Goal: Information Seeking & Learning: Learn about a topic

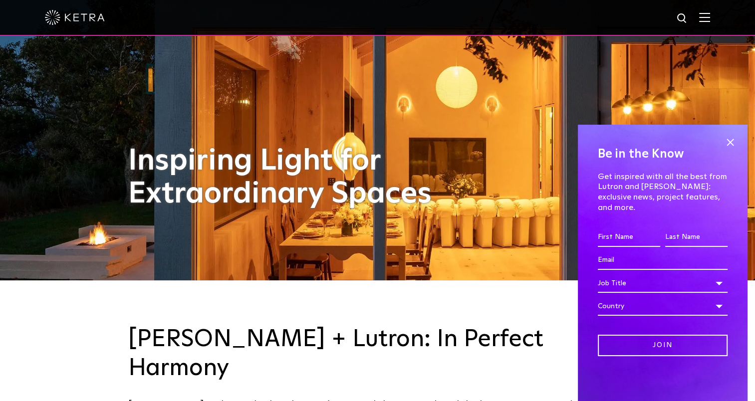
scroll to position [150, 0]
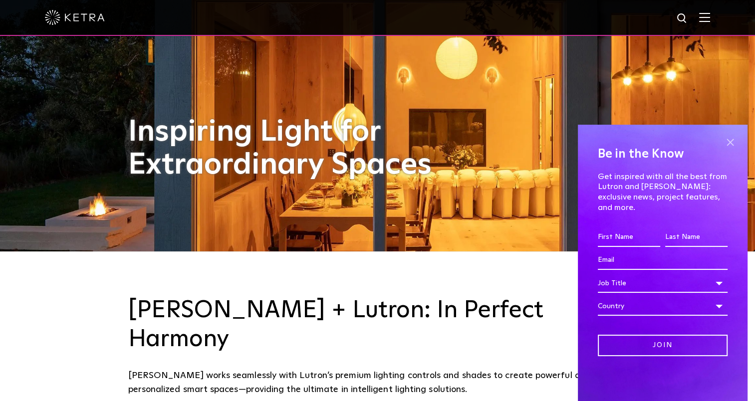
click at [734, 149] on span at bounding box center [730, 142] width 15 height 15
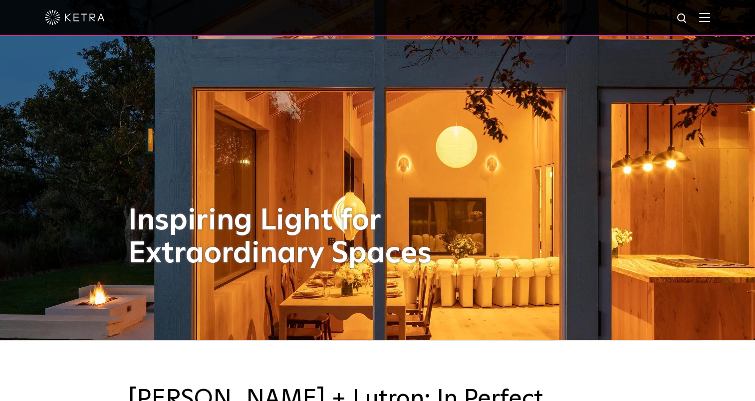
scroll to position [0, 0]
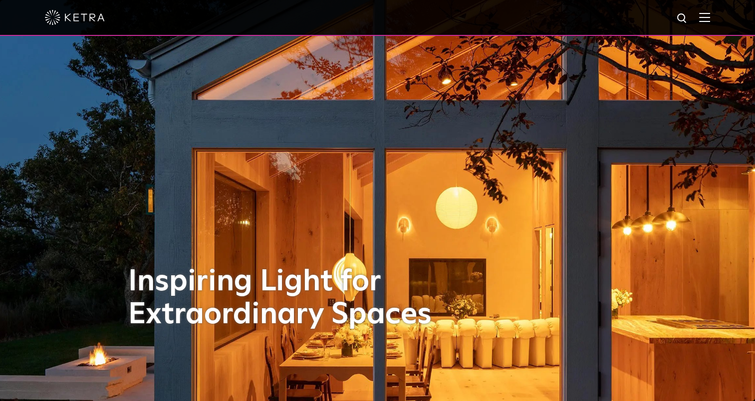
click at [709, 18] on img at bounding box center [704, 16] width 11 height 9
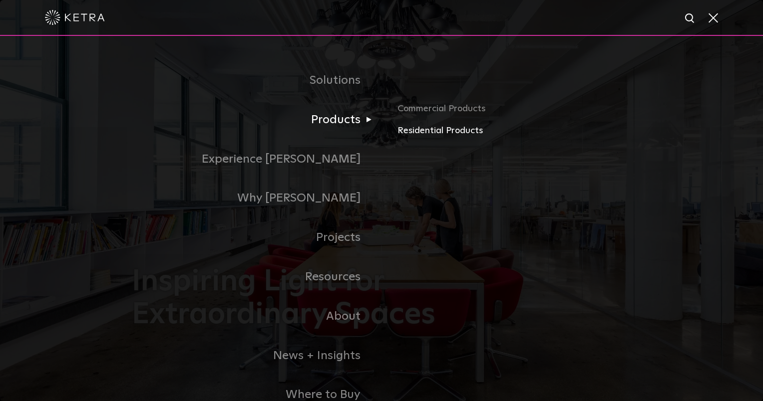
click at [410, 132] on link "Residential Products" at bounding box center [514, 131] width 234 height 14
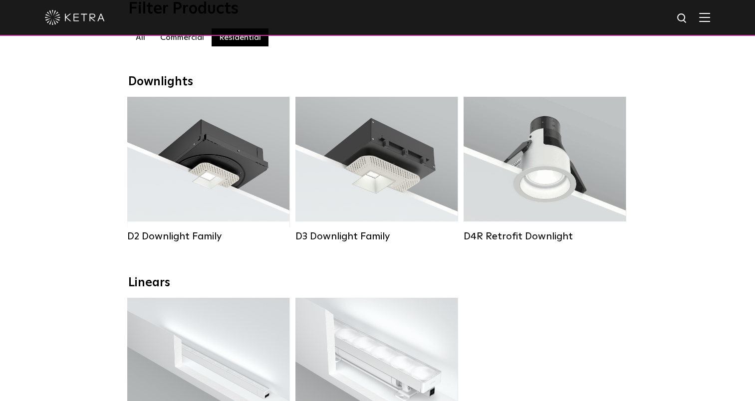
scroll to position [150, 0]
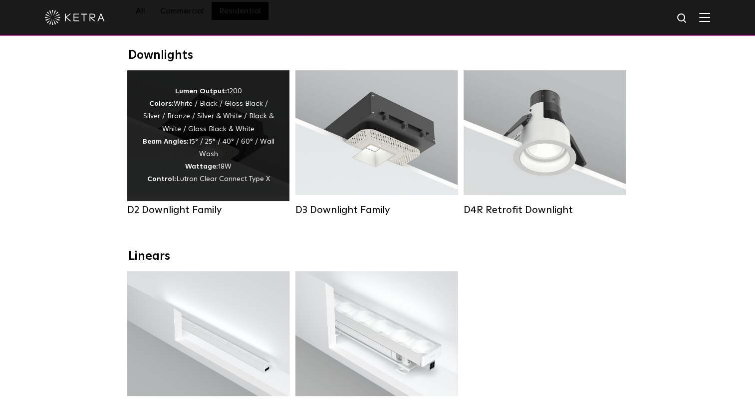
click at [191, 156] on div "Lumen Output: 1200 Colors: White / Black / Gloss Black / Silver / Bronze / Silv…" at bounding box center [208, 135] width 132 height 101
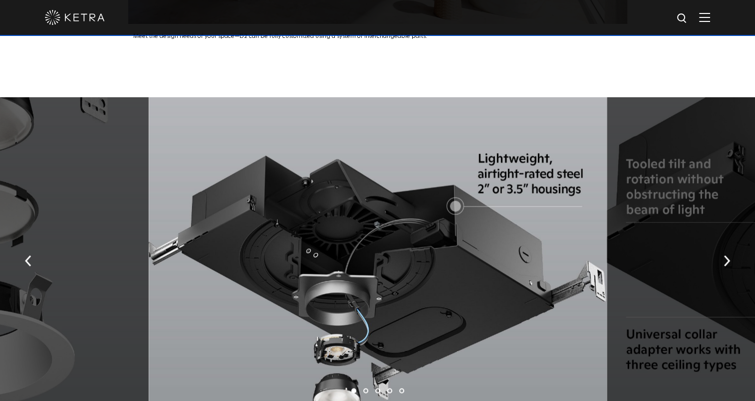
scroll to position [1697, 0]
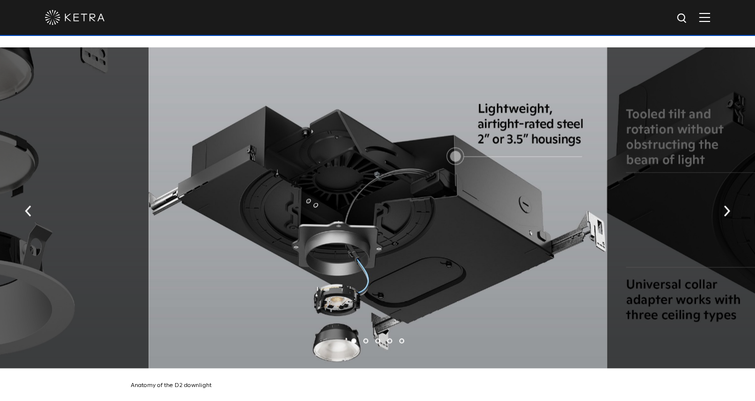
click at [364, 338] on li "2" at bounding box center [365, 340] width 5 height 5
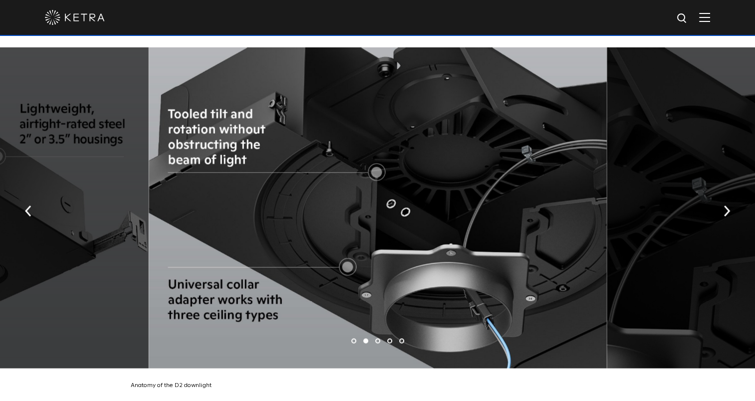
click at [353, 338] on li "1" at bounding box center [353, 340] width 5 height 5
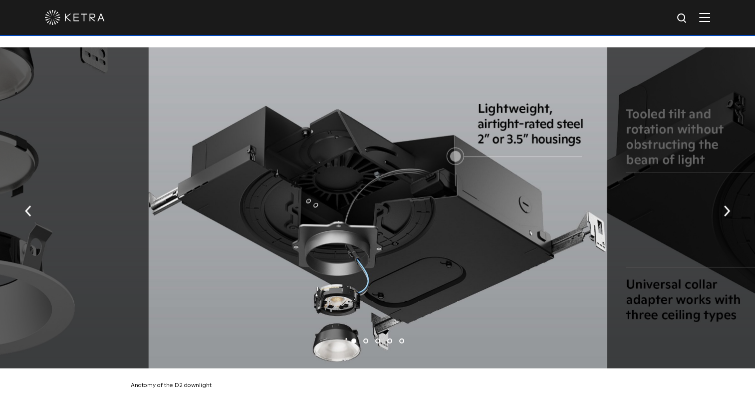
click at [363, 334] on ul "1 2 3 4 5" at bounding box center [377, 341] width 755 height 14
click at [365, 338] on li "2" at bounding box center [365, 340] width 5 height 5
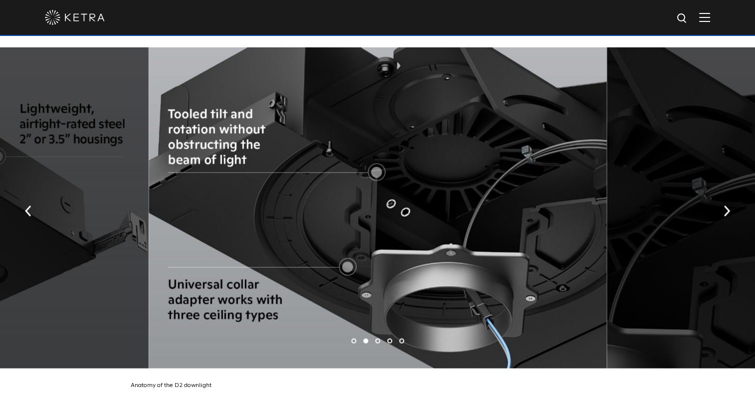
click at [376, 338] on li "3" at bounding box center [377, 340] width 5 height 5
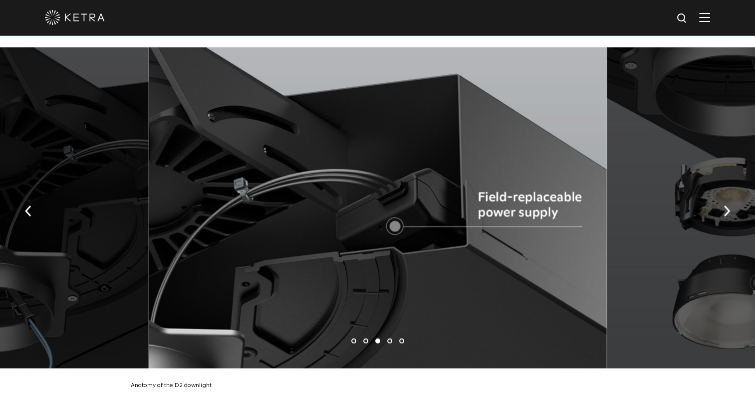
click at [387, 338] on li "4" at bounding box center [389, 340] width 5 height 5
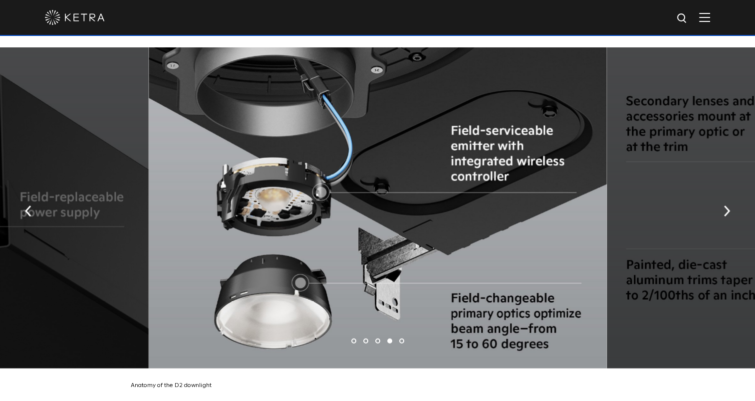
click at [402, 338] on li "5" at bounding box center [401, 340] width 5 height 5
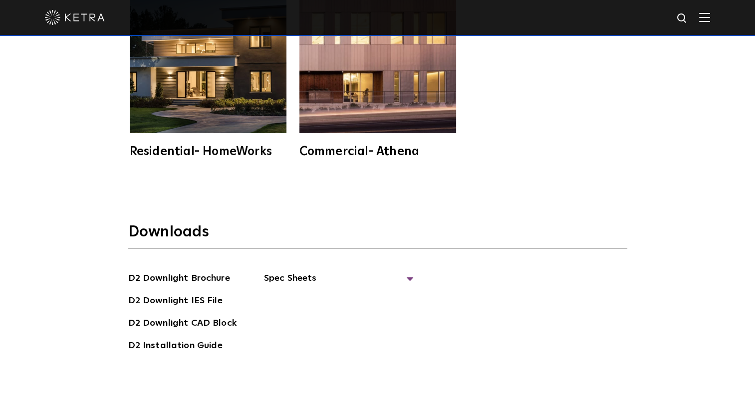
scroll to position [2596, 0]
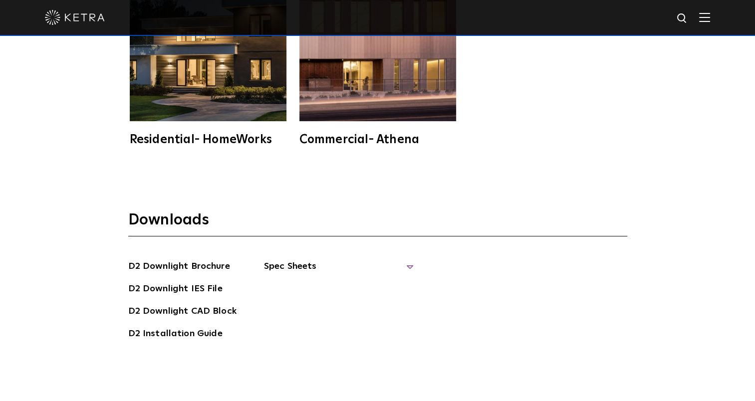
click at [405, 260] on span "Spec Sheets" at bounding box center [339, 271] width 150 height 22
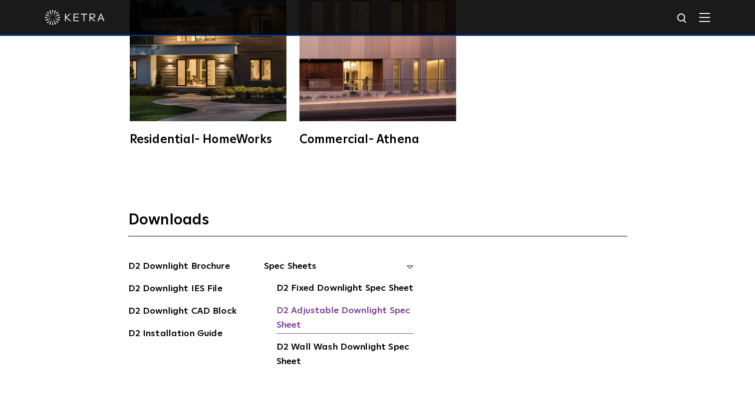
click at [356, 304] on link "D2 Adjustable Downlight Spec Sheet" at bounding box center [345, 319] width 137 height 30
click at [194, 260] on link "D2 Downlight Brochure" at bounding box center [179, 268] width 102 height 16
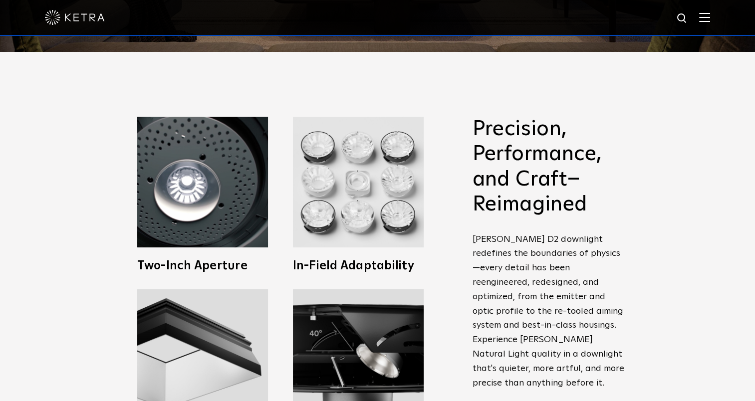
scroll to position [499, 0]
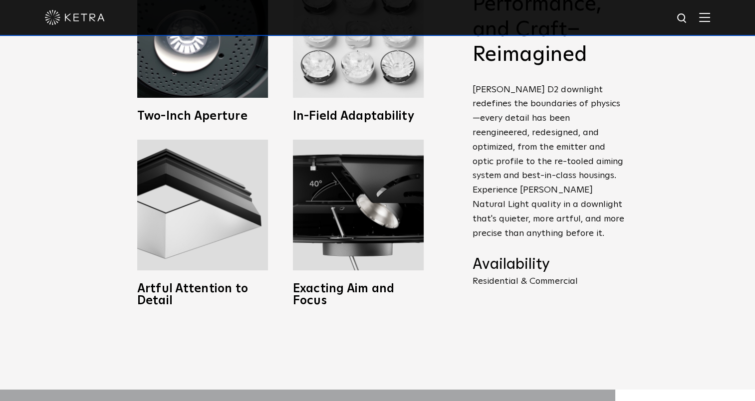
click at [449, 336] on div "Precision, Performance, and Craft–Reimagined [PERSON_NAME] D2 downlight redefin…" at bounding box center [377, 146] width 755 height 488
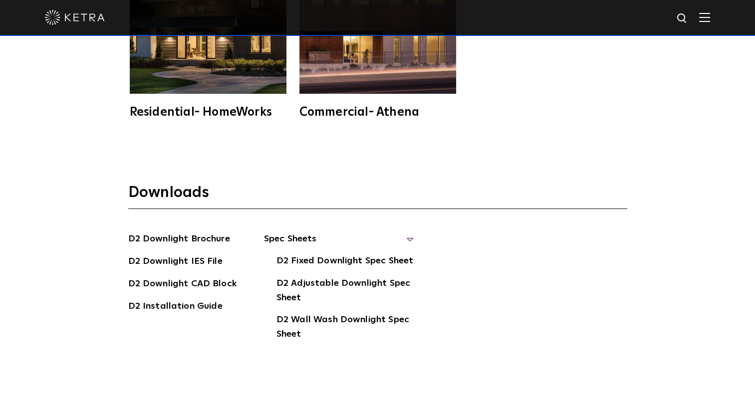
scroll to position [2646, 0]
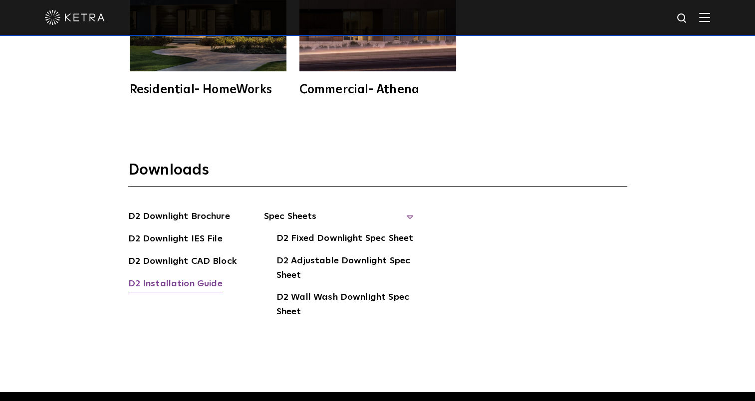
click at [147, 277] on link "D2 Installation Guide" at bounding box center [175, 285] width 94 height 16
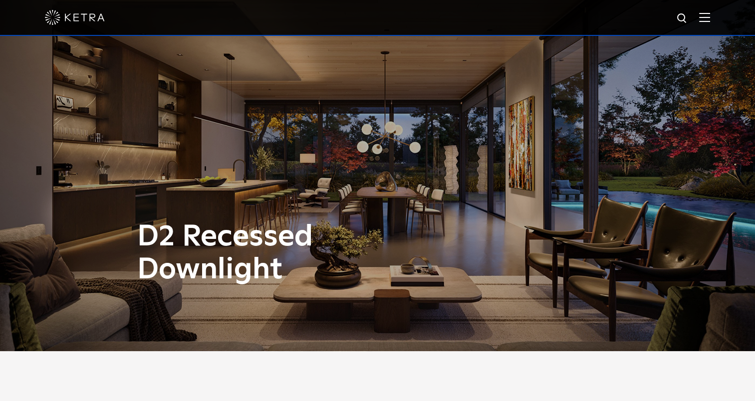
scroll to position [0, 0]
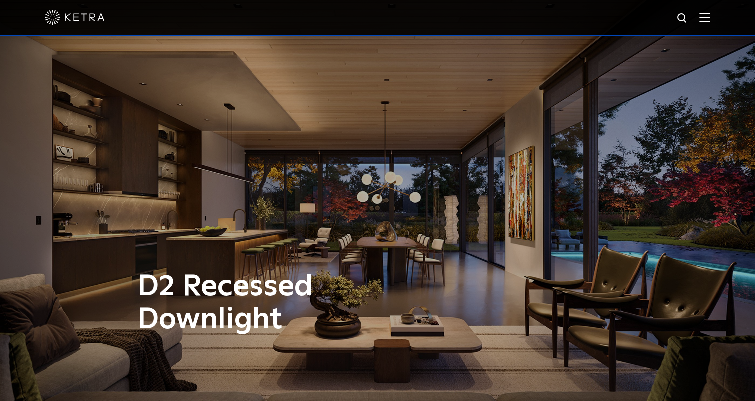
click at [710, 25] on div at bounding box center [377, 17] width 665 height 35
click at [710, 16] on img at bounding box center [704, 16] width 11 height 9
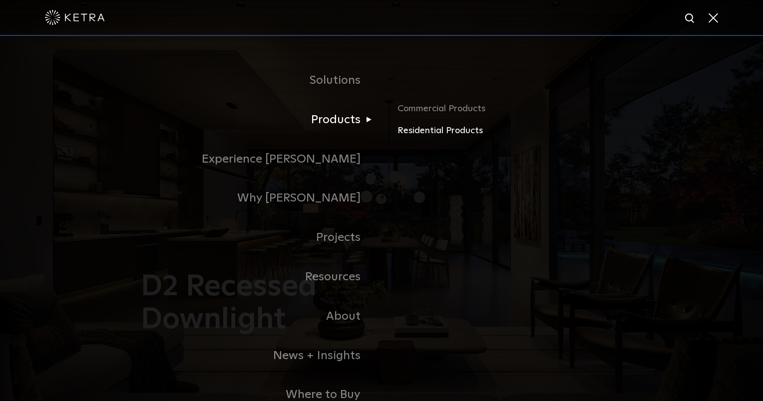
click at [422, 133] on link "Residential Products" at bounding box center [514, 131] width 234 height 14
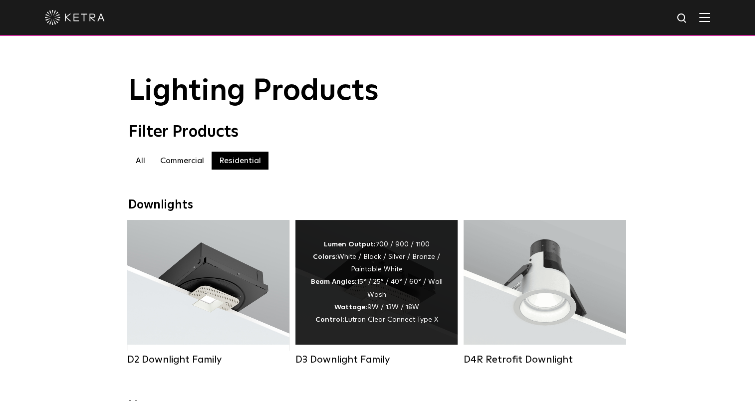
click at [357, 285] on strong "Beam Angles:" at bounding box center [334, 282] width 46 height 7
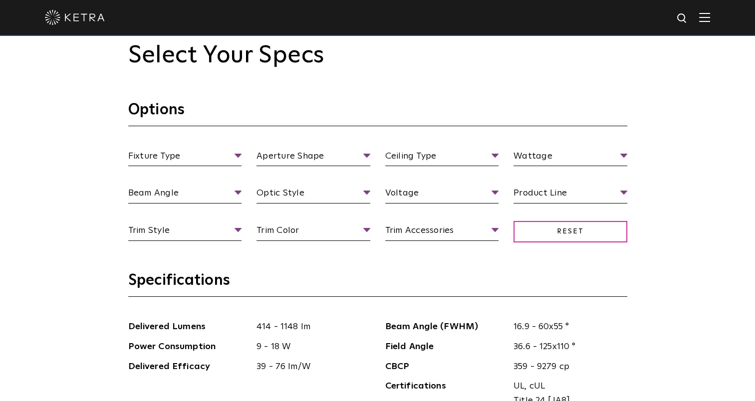
scroll to position [899, 0]
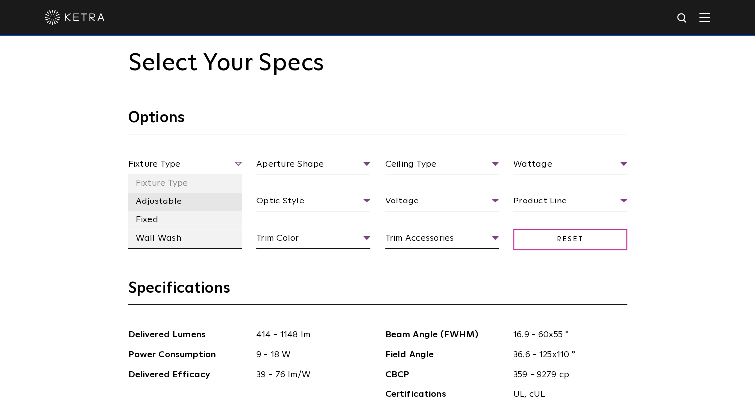
click at [166, 204] on li "Adjustable" at bounding box center [185, 202] width 114 height 18
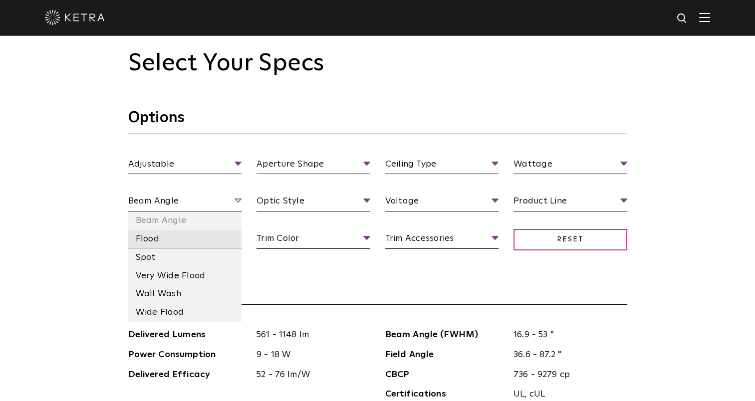
click at [153, 239] on li "Flood" at bounding box center [185, 239] width 114 height 18
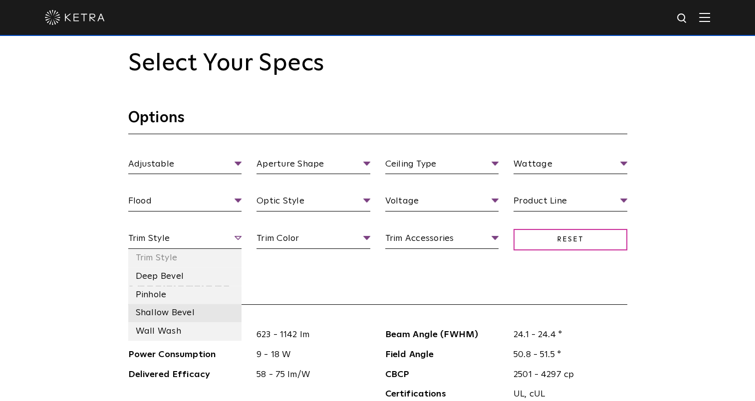
click at [159, 313] on li "Shallow Bevel" at bounding box center [185, 313] width 114 height 18
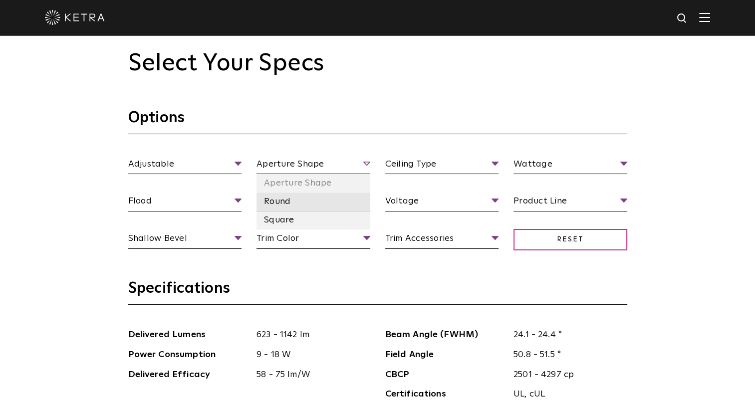
click at [286, 203] on li "Round" at bounding box center [314, 202] width 114 height 18
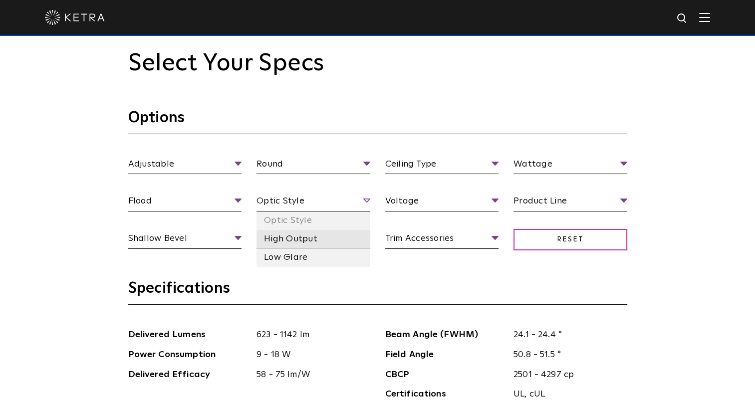
click at [306, 239] on li "High Output" at bounding box center [314, 239] width 114 height 18
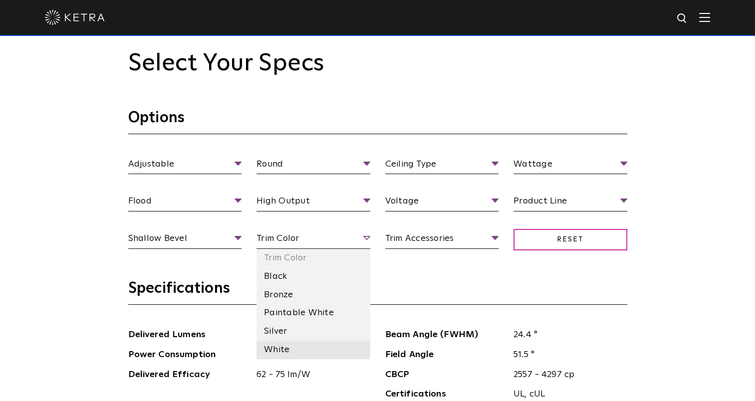
click at [280, 352] on li "White" at bounding box center [314, 350] width 114 height 18
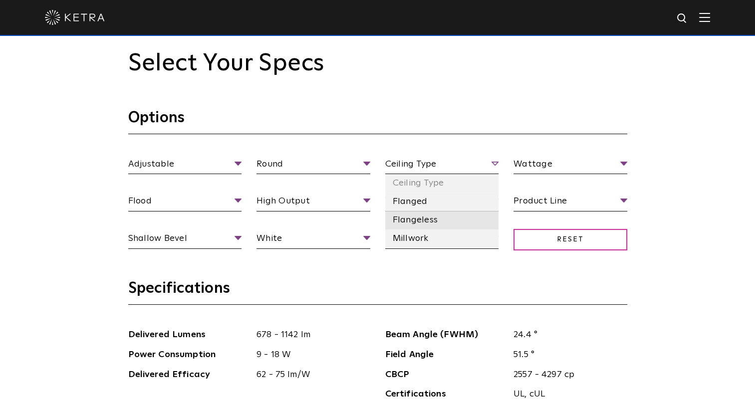
click at [446, 221] on li "Flangeless" at bounding box center [442, 220] width 114 height 18
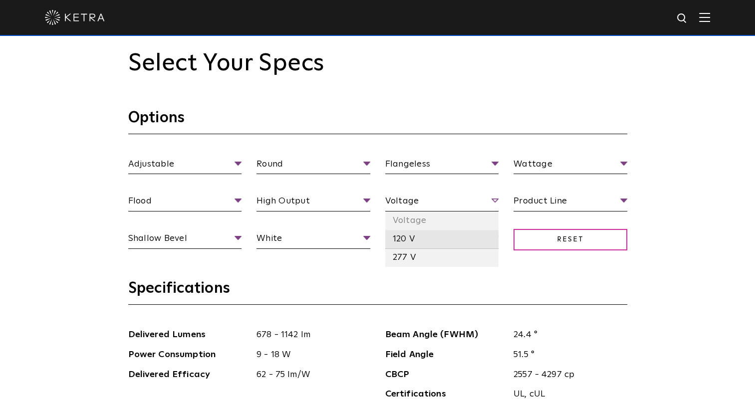
click at [454, 239] on li "120 V" at bounding box center [442, 239] width 114 height 18
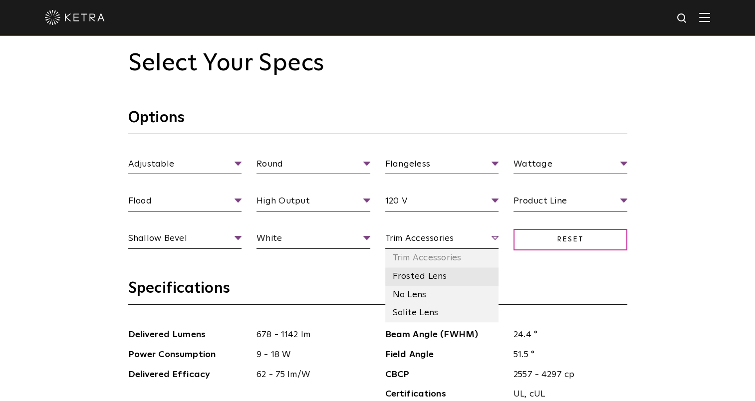
click at [449, 276] on li "Frosted Lens" at bounding box center [442, 277] width 114 height 18
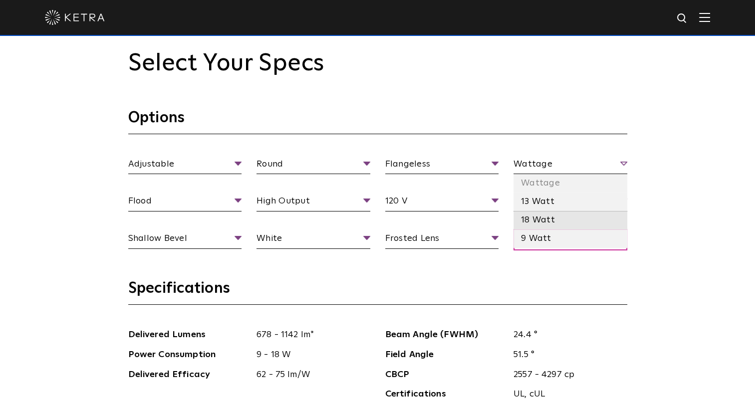
click at [600, 221] on li "18 Watt" at bounding box center [571, 220] width 114 height 18
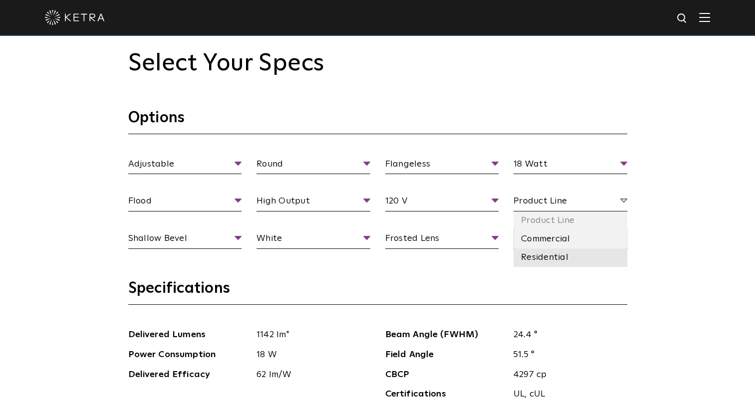
click at [585, 258] on li "Residential" at bounding box center [571, 258] width 114 height 18
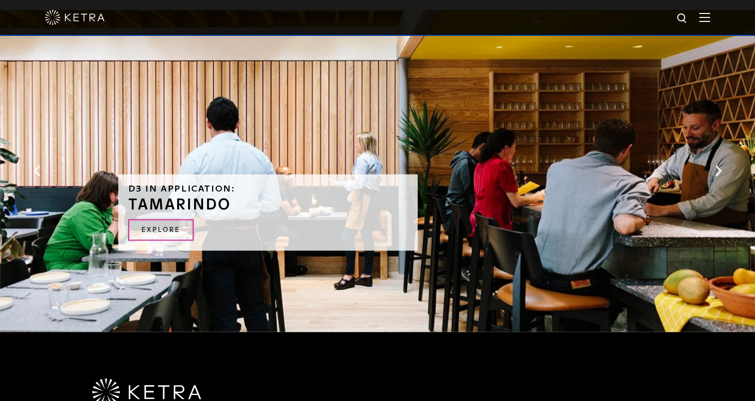
scroll to position [1947, 0]
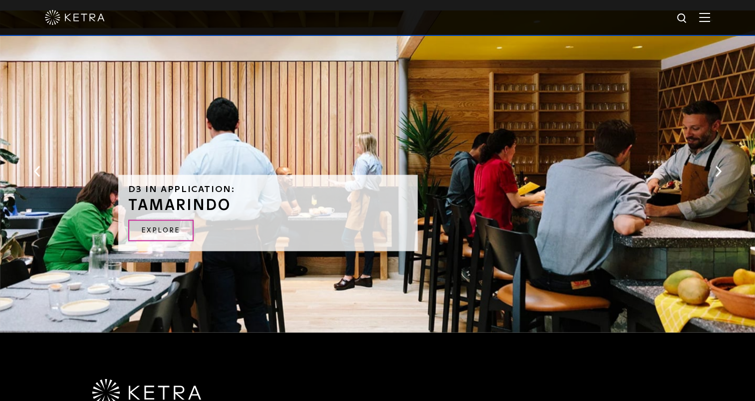
click at [715, 165] on button "Next" at bounding box center [718, 171] width 10 height 13
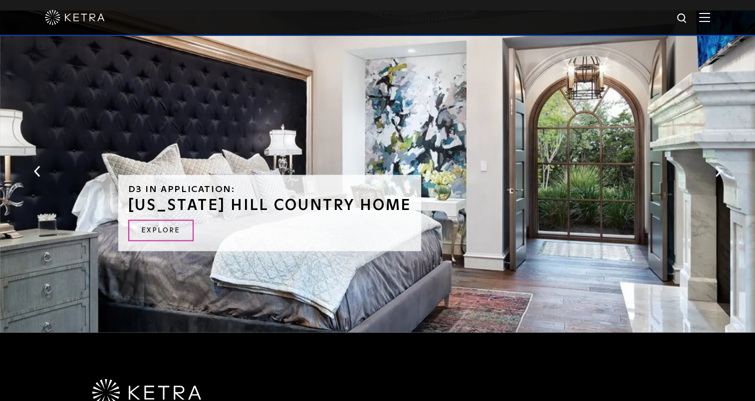
click at [707, 167] on div "D3 in application: Texas Hill Country Home Explore" at bounding box center [377, 171] width 755 height 322
click at [717, 167] on button "Next" at bounding box center [718, 171] width 10 height 13
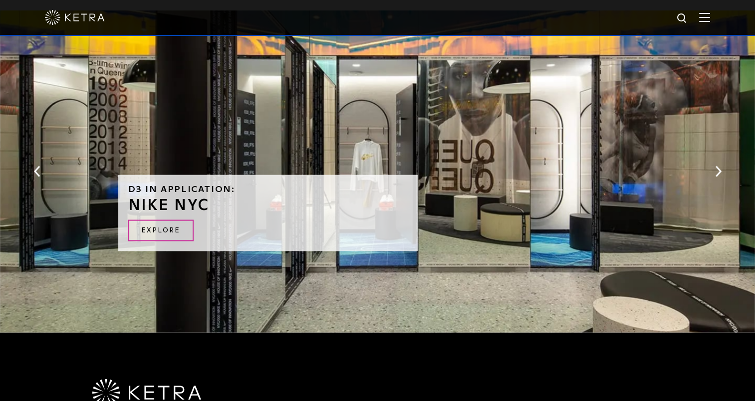
click at [714, 167] on button "Next" at bounding box center [718, 171] width 10 height 13
